Goal: Information Seeking & Learning: Learn about a topic

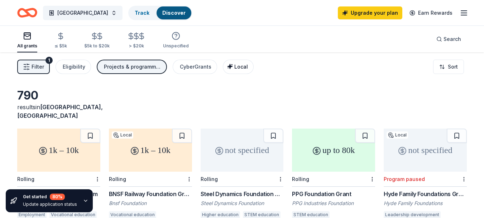
click at [234, 69] on span "Local" at bounding box center [241, 66] width 14 height 6
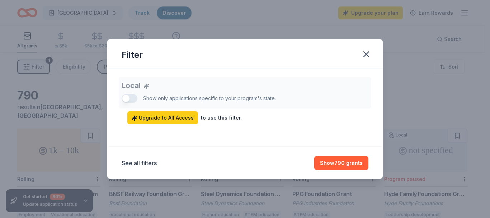
click at [128, 96] on div "Local Show only applications specific to your program's state. Upgrade to All A…" at bounding box center [245, 100] width 247 height 47
click at [137, 164] on button "See all filters" at bounding box center [139, 162] width 35 height 9
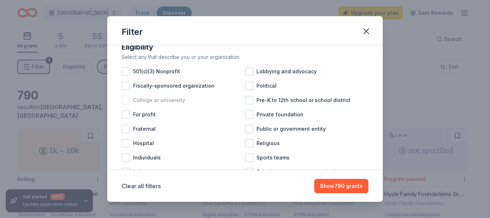
scroll to position [143, 0]
click at [127, 75] on div at bounding box center [126, 70] width 9 height 9
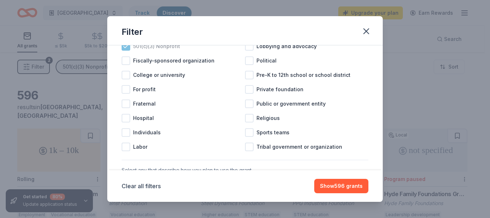
scroll to position [179, 0]
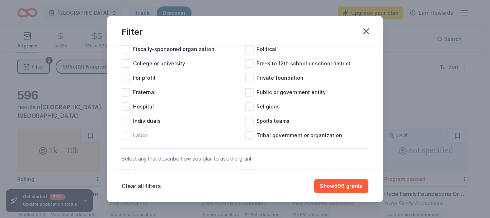
click at [125, 139] on div at bounding box center [126, 135] width 9 height 9
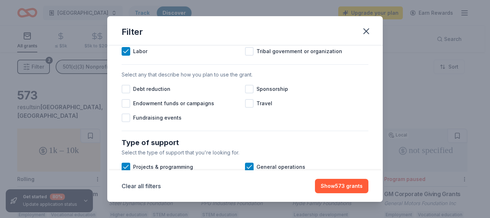
scroll to position [251, 0]
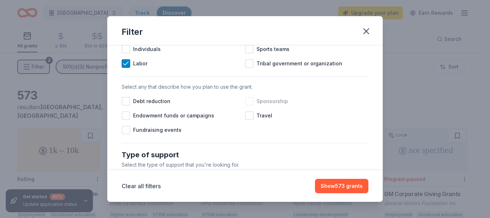
click at [247, 105] on div at bounding box center [249, 101] width 9 height 9
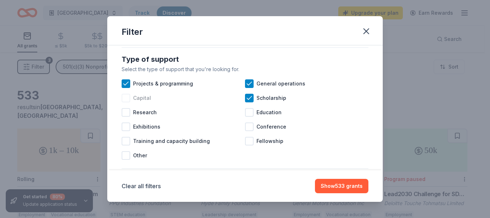
scroll to position [358, 0]
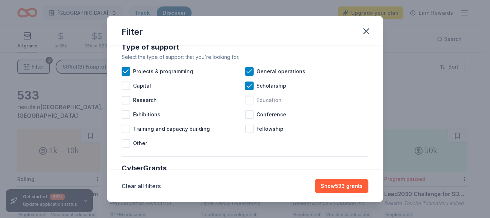
click at [248, 104] on div at bounding box center [249, 100] width 9 height 9
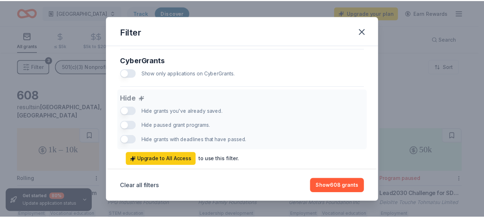
scroll to position [491, 0]
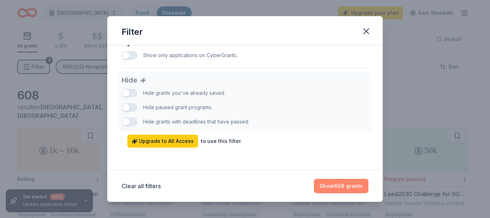
click at [332, 186] on button "Show 608 grants" at bounding box center [341, 186] width 54 height 14
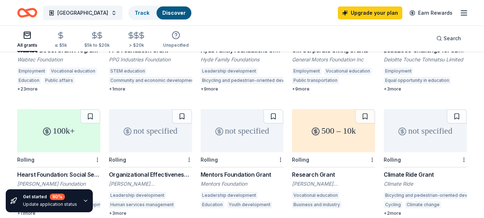
scroll to position [179, 0]
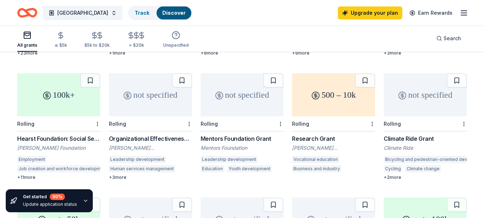
click at [117, 174] on div "+ 3 more" at bounding box center [150, 177] width 83 height 6
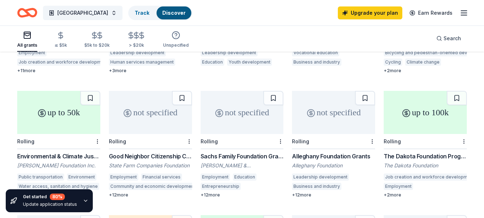
scroll to position [287, 0]
